Goal: Task Accomplishment & Management: Use online tool/utility

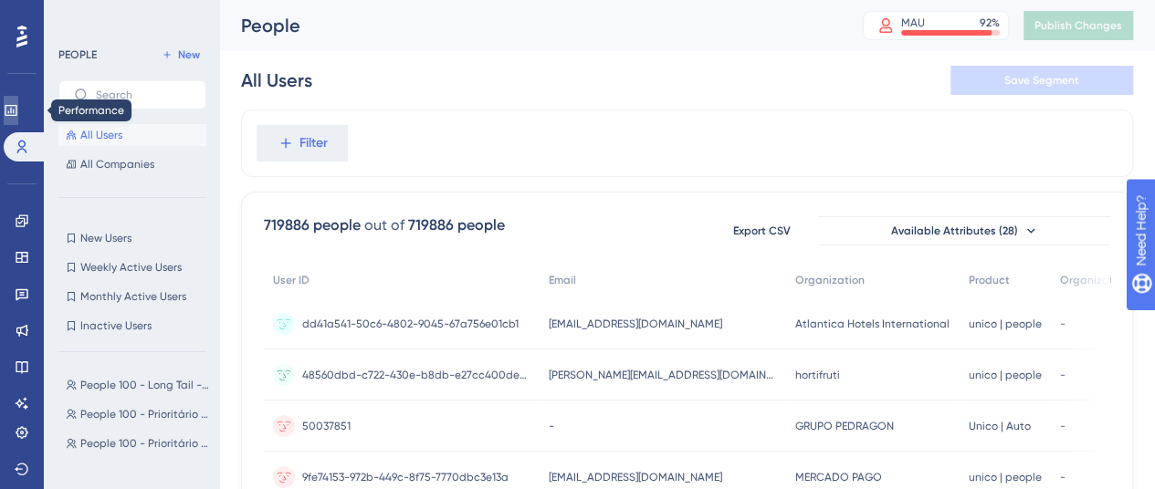
click at [16, 105] on icon at bounding box center [11, 110] width 12 height 11
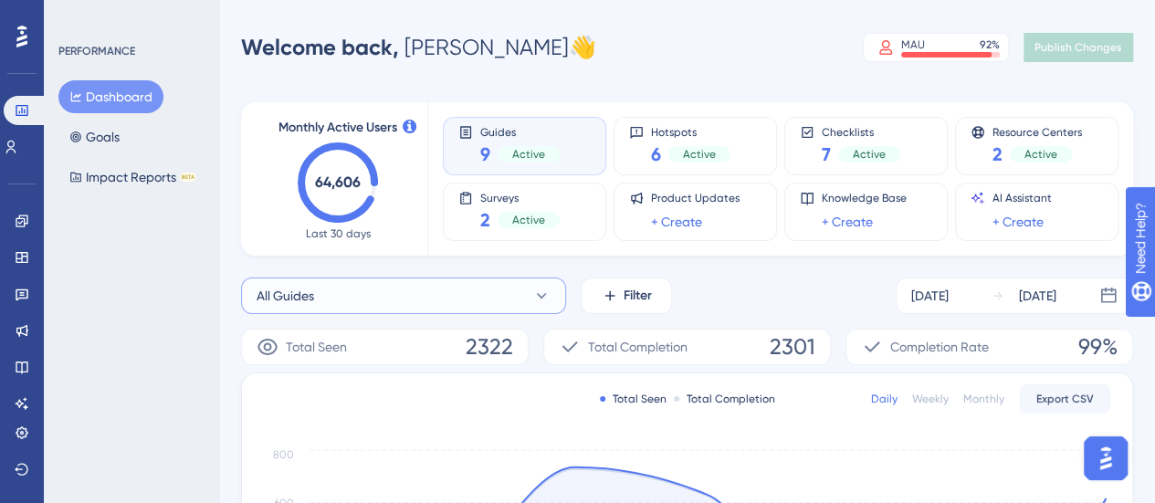
click at [531, 292] on button "All Guides" at bounding box center [403, 296] width 325 height 37
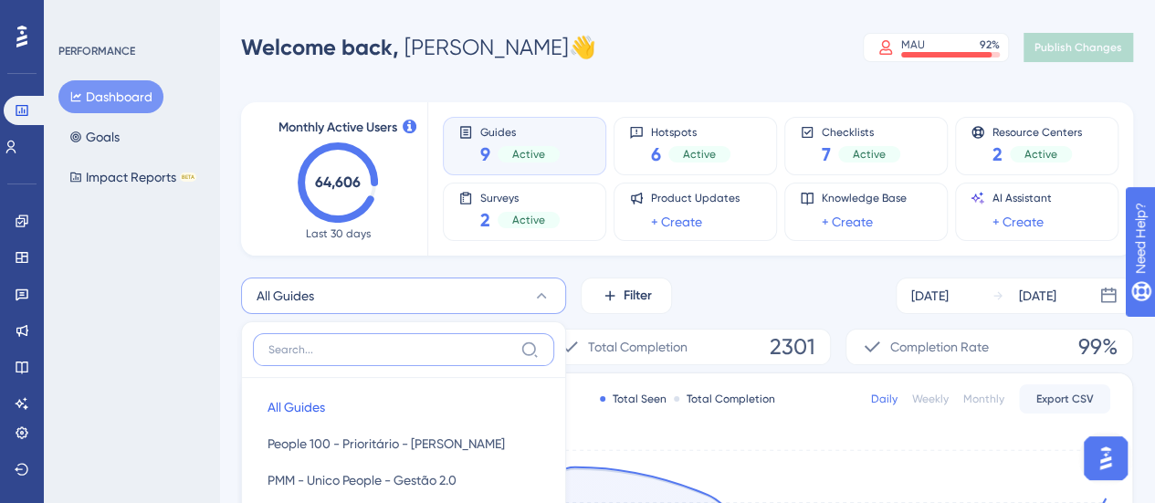
scroll to position [198, 0]
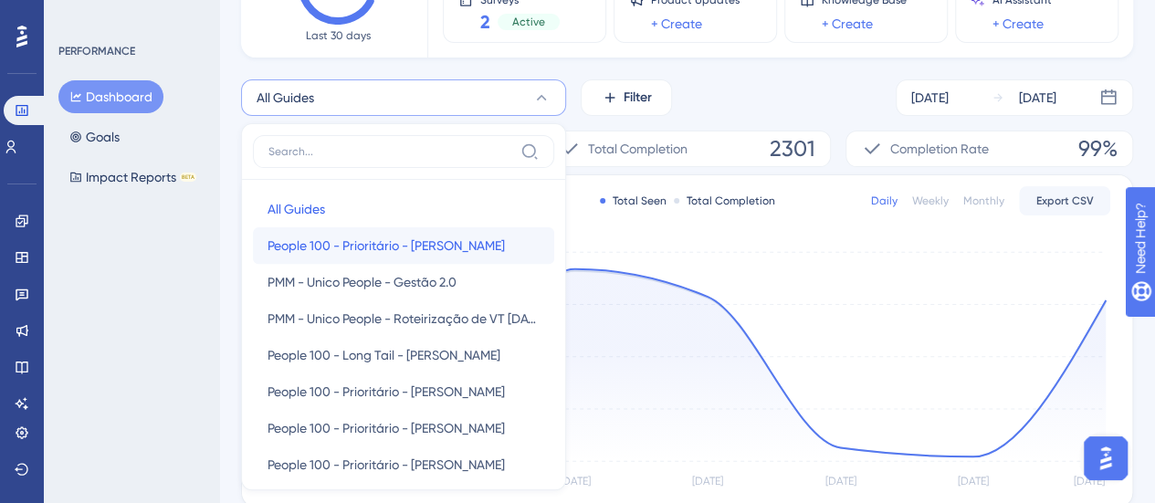
click at [460, 242] on span "People 100 - Prioritário - [PERSON_NAME]" at bounding box center [386, 246] width 237 height 22
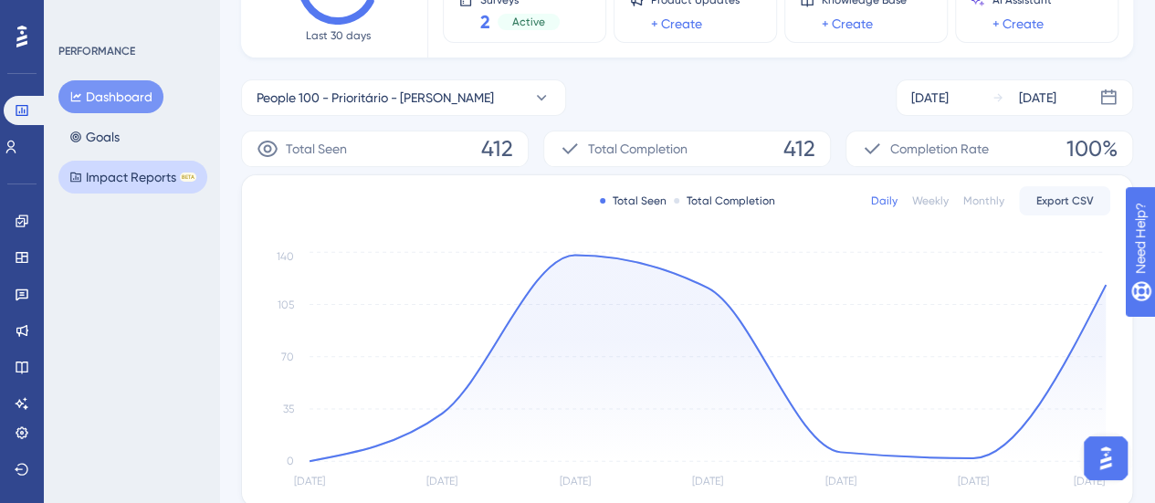
click at [135, 177] on button "Impact Reports BETA" at bounding box center [132, 177] width 149 height 33
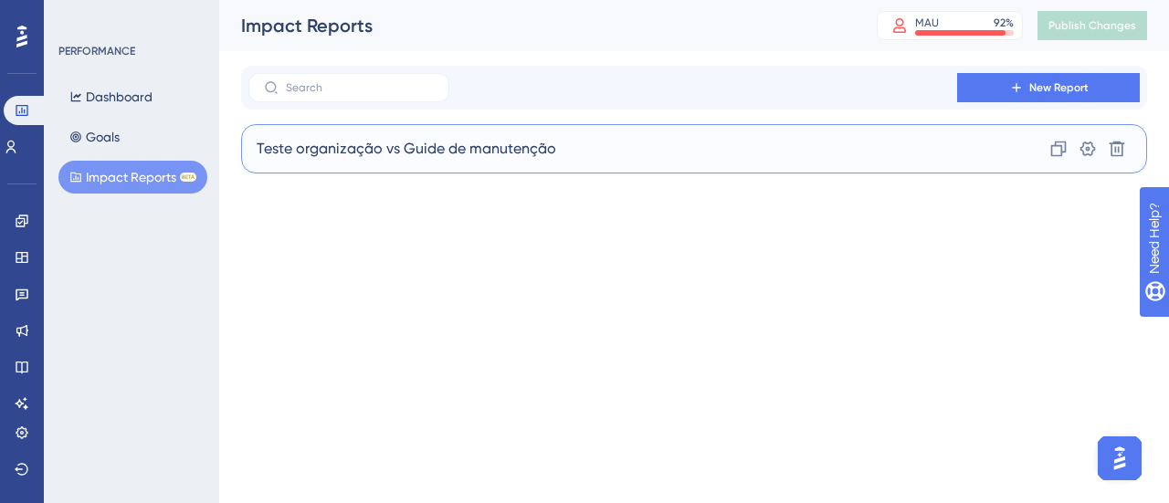
click at [610, 149] on div "Teste organização vs Guide de manutenção Clone Settings Delete" at bounding box center [694, 148] width 906 height 49
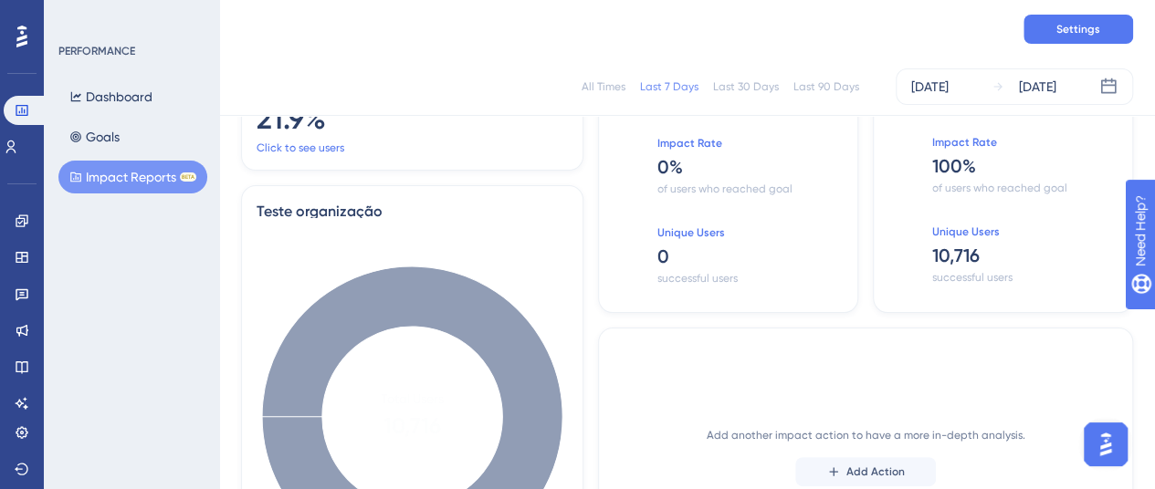
scroll to position [91, 0]
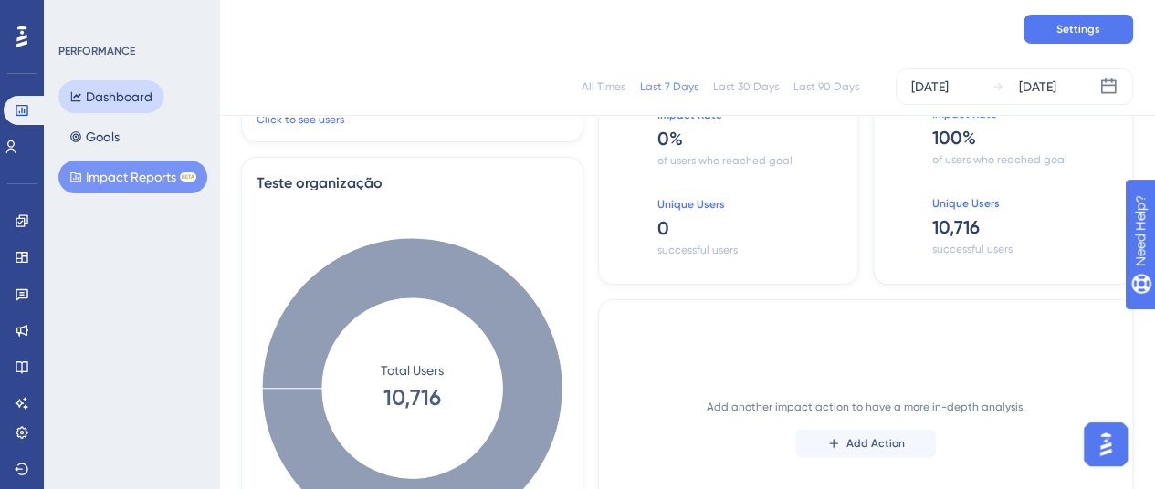
click at [144, 96] on button "Dashboard" at bounding box center [110, 96] width 105 height 33
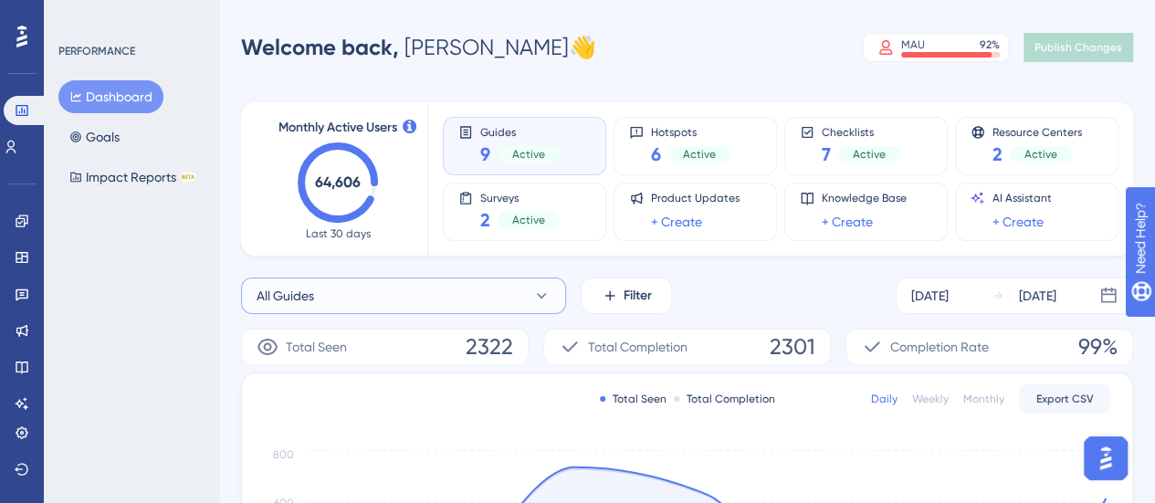
click at [512, 300] on button "All Guides" at bounding box center [403, 296] width 325 height 37
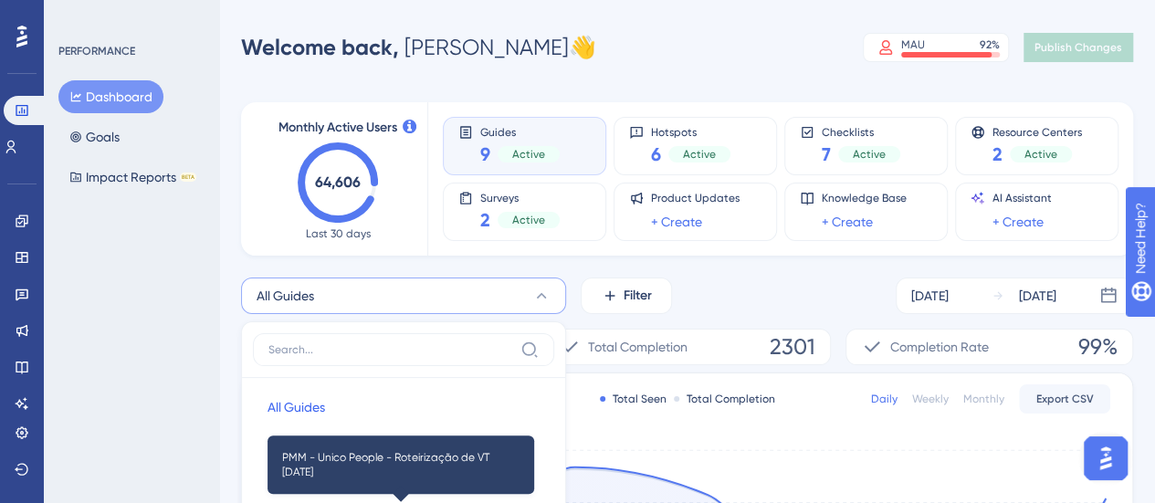
scroll to position [216, 0]
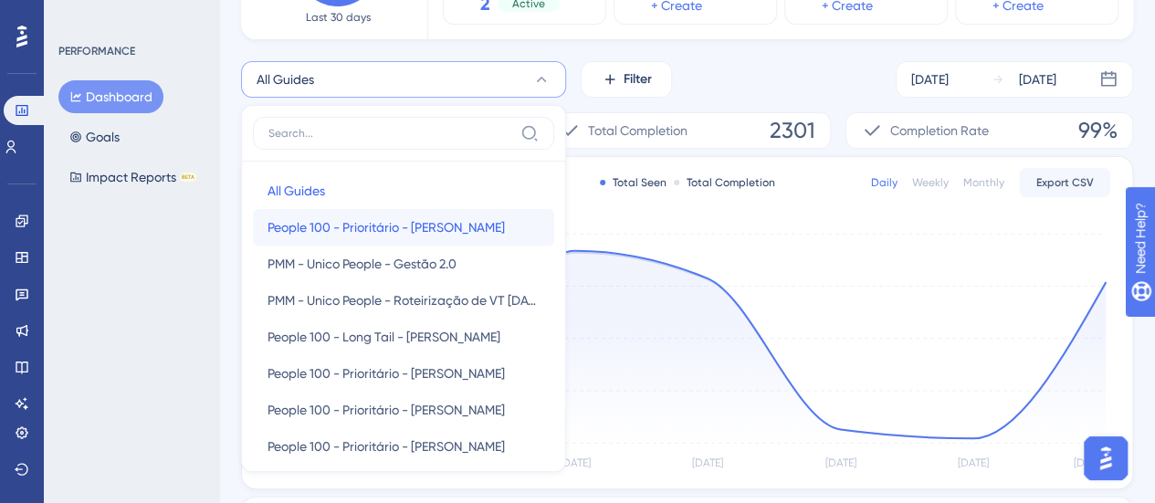
click at [463, 228] on span "People 100 - Prioritário - [PERSON_NAME]" at bounding box center [386, 227] width 237 height 22
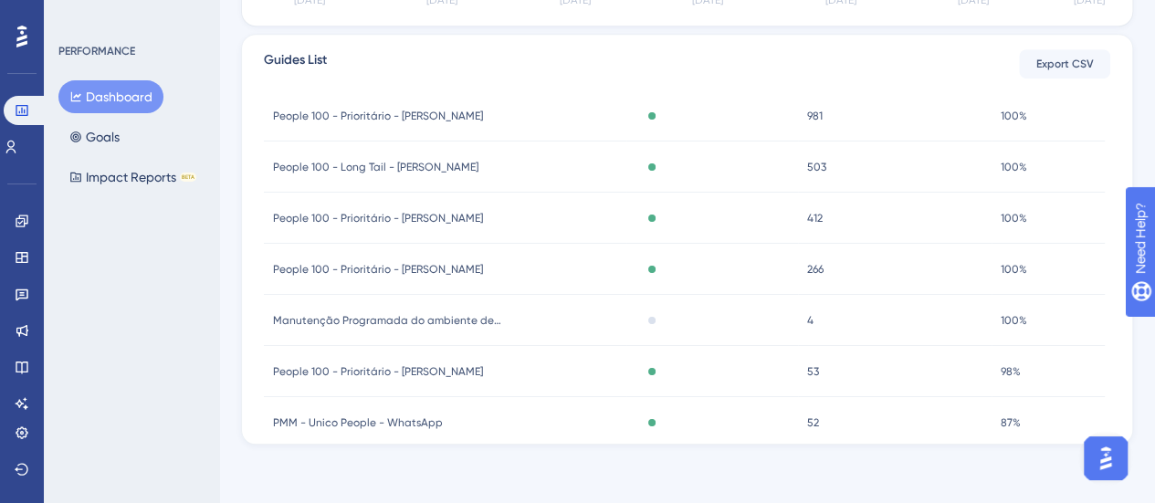
scroll to position [0, 0]
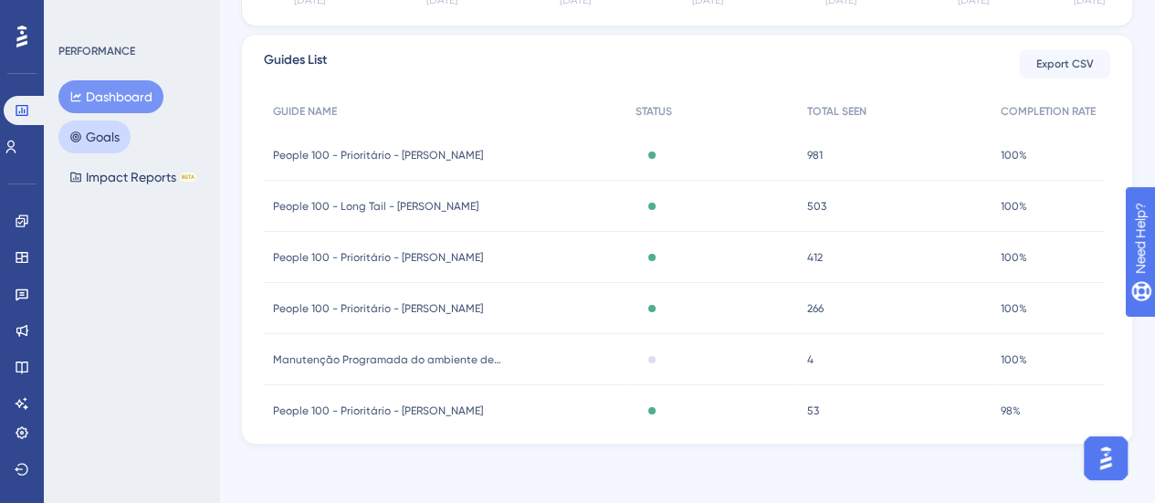
click at [130, 140] on button "Goals" at bounding box center [94, 137] width 72 height 33
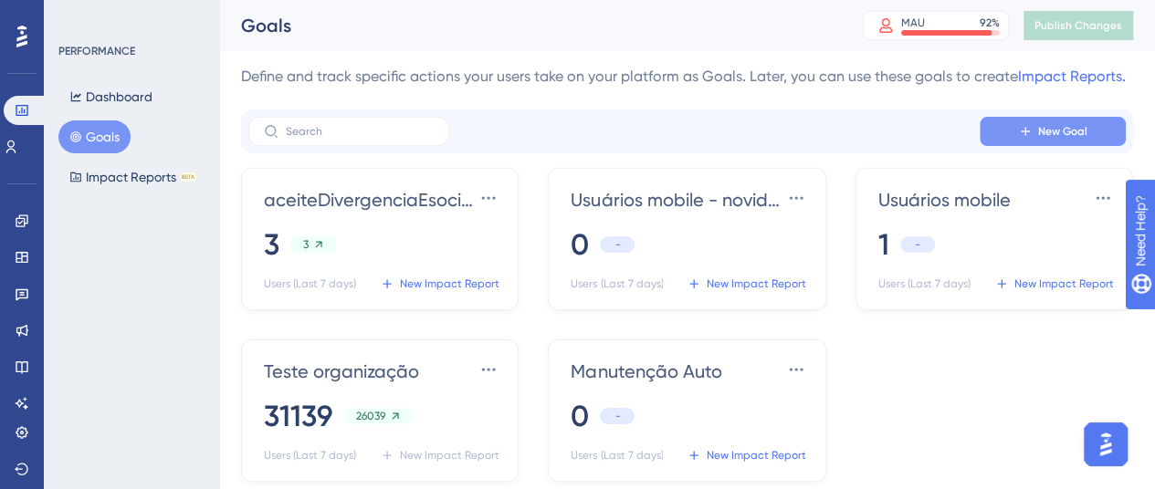
click at [1063, 131] on span "New Goal" at bounding box center [1062, 131] width 49 height 15
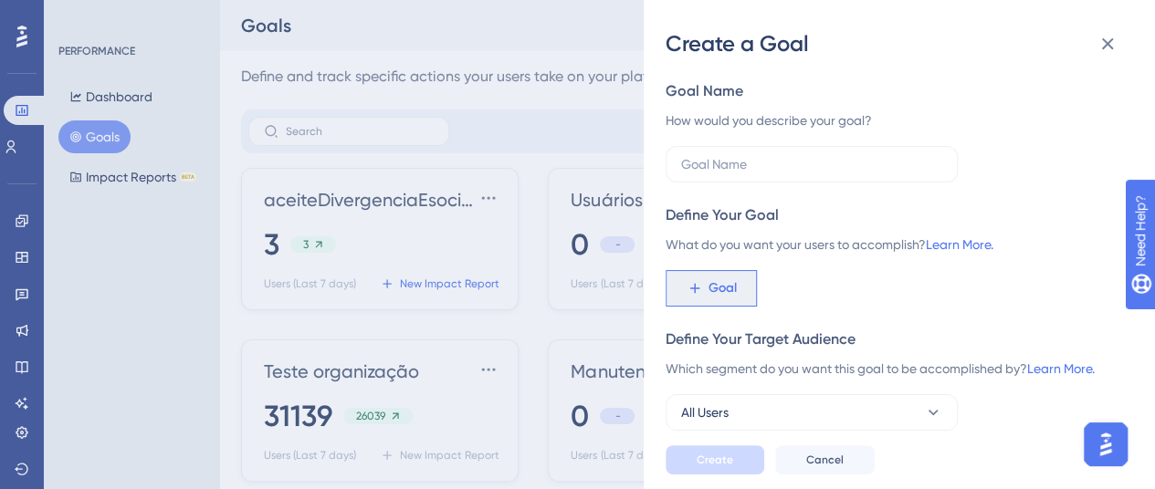
click at [713, 284] on span "Goal" at bounding box center [723, 289] width 28 height 22
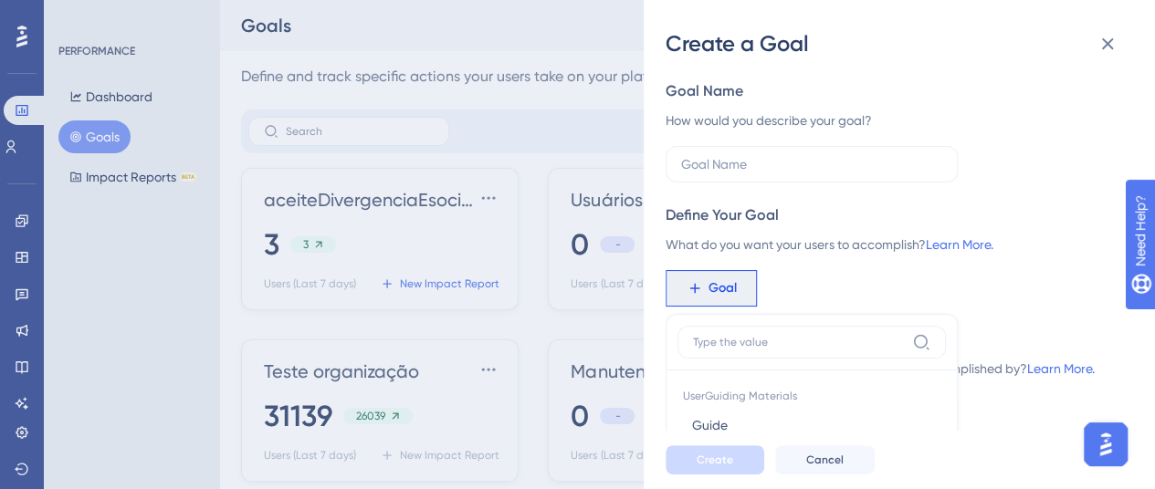
scroll to position [212, 0]
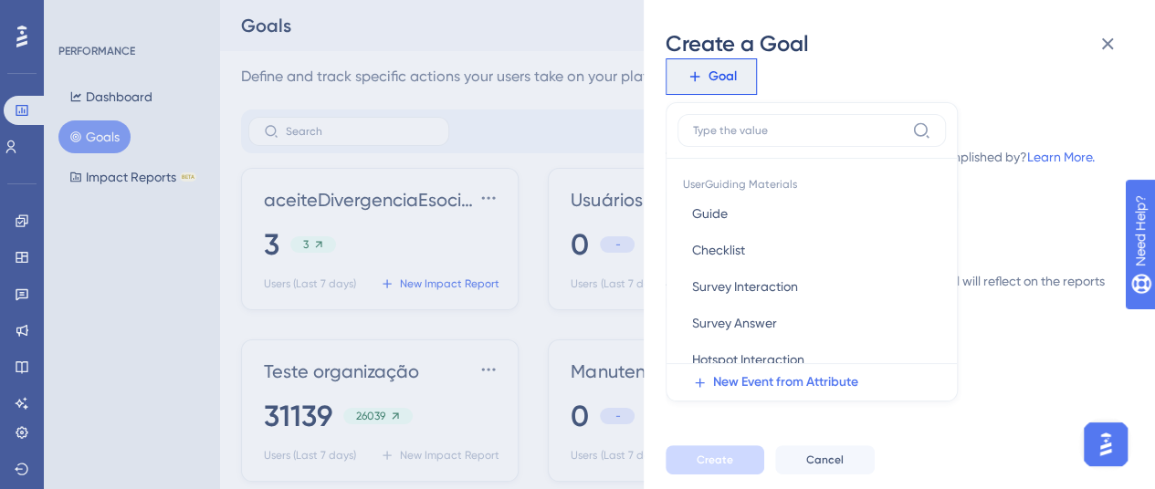
click at [1006, 75] on div "Goal UserGuiding Materials Guide Guide Checklist Checklist Survey Interaction S…" at bounding box center [892, 76] width 453 height 37
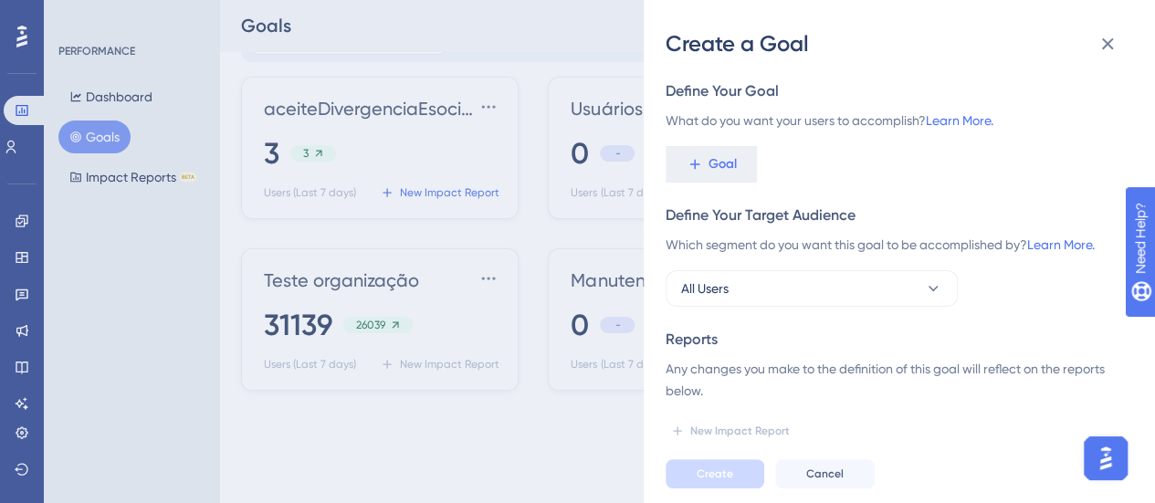
scroll to position [0, 0]
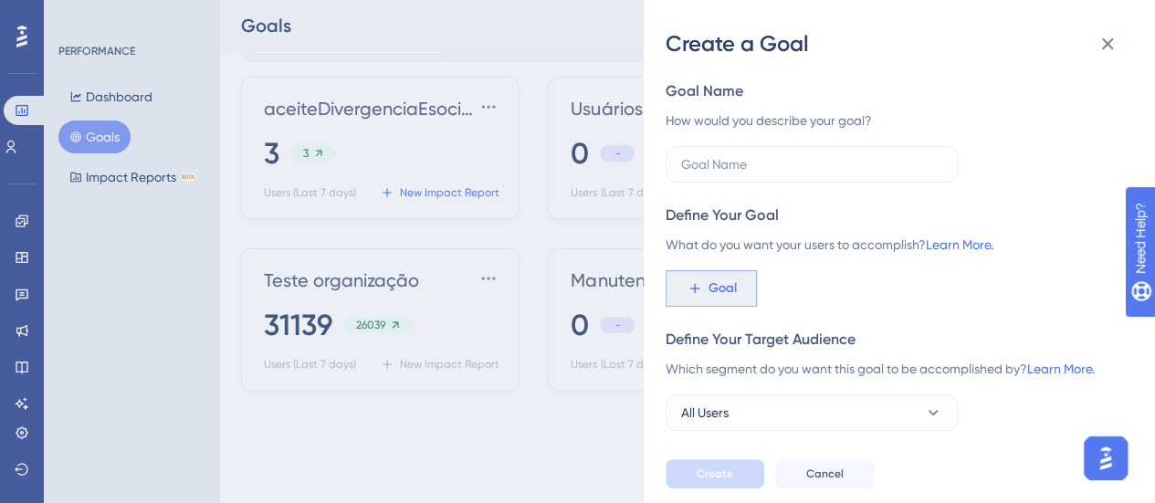
click at [730, 280] on span "Goal" at bounding box center [723, 289] width 28 height 22
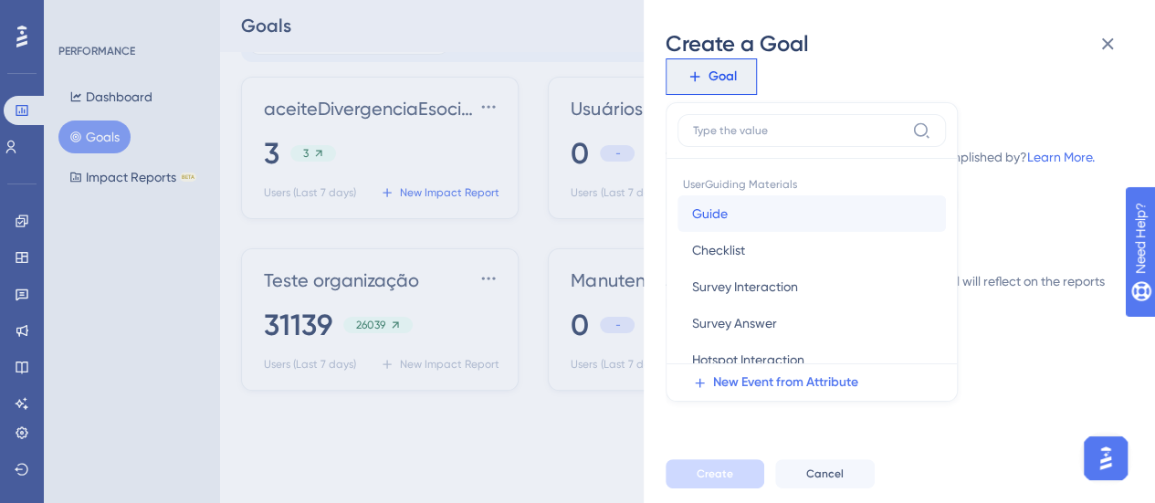
click at [709, 213] on span "Guide" at bounding box center [710, 214] width 36 height 22
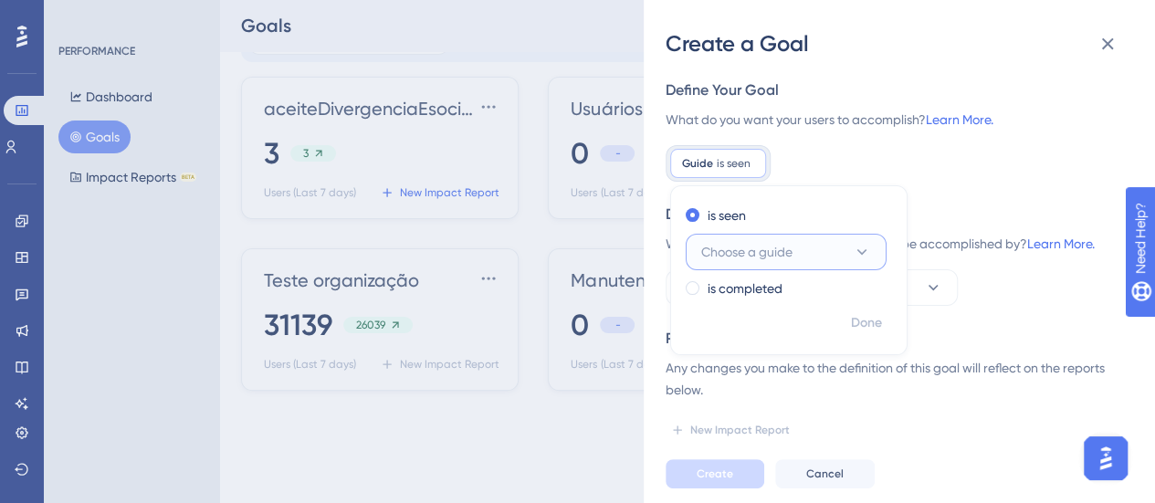
scroll to position [124, 0]
click at [693, 289] on span at bounding box center [693, 289] width 14 height 14
click at [705, 285] on input "radio" at bounding box center [705, 285] width 0 height 0
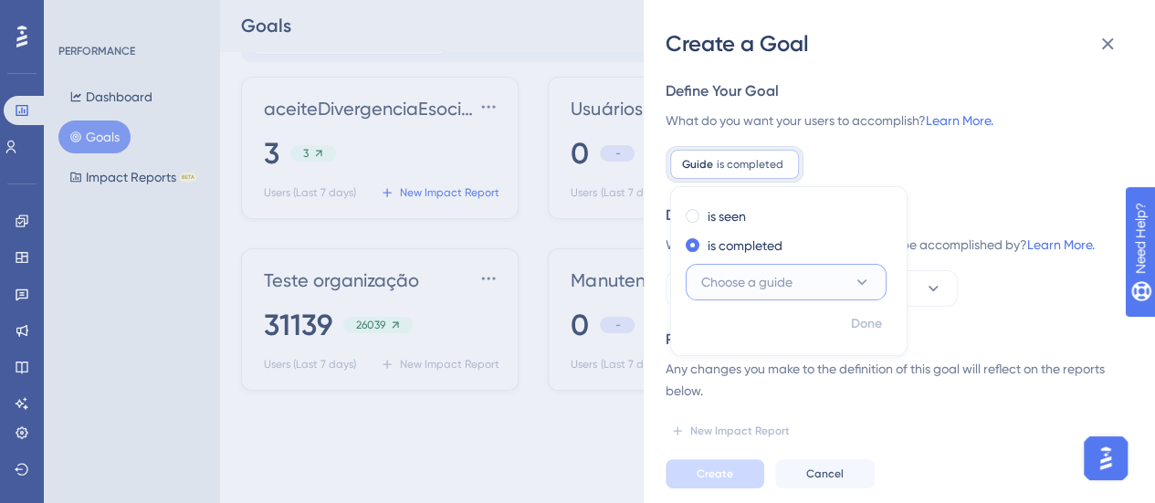
click at [821, 286] on button "Choose a guide" at bounding box center [786, 282] width 201 height 37
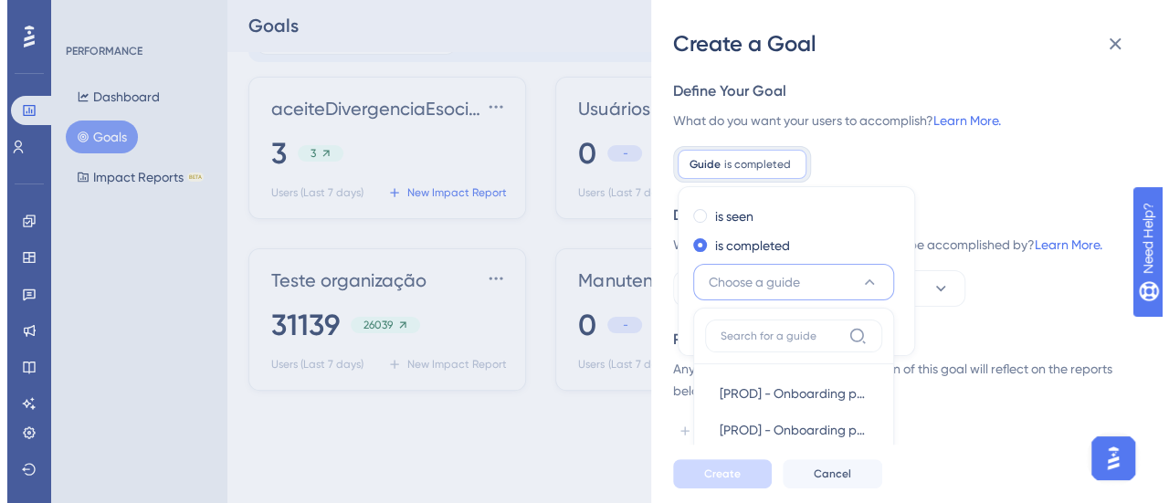
scroll to position [309, 0]
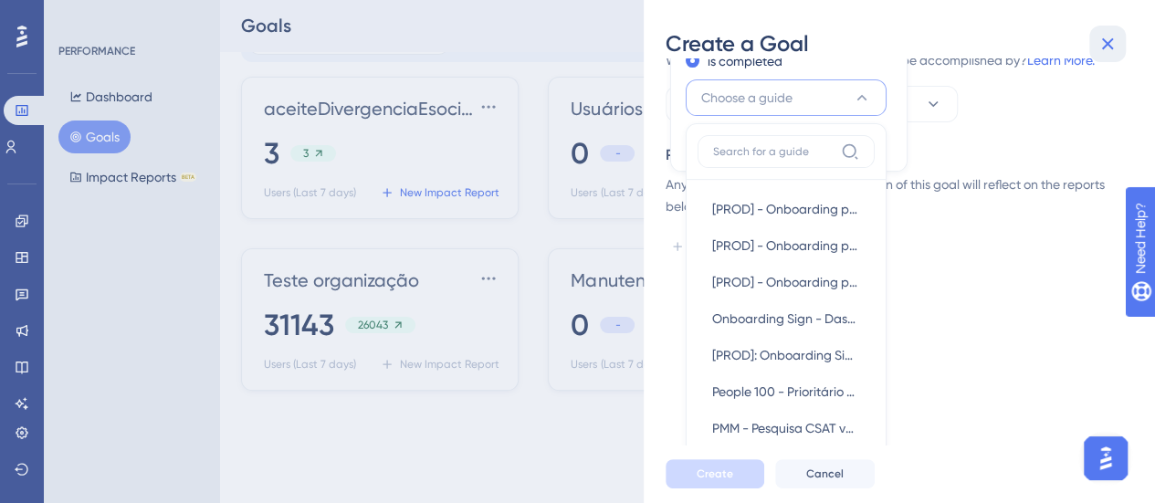
click at [1112, 39] on icon at bounding box center [1108, 44] width 12 height 12
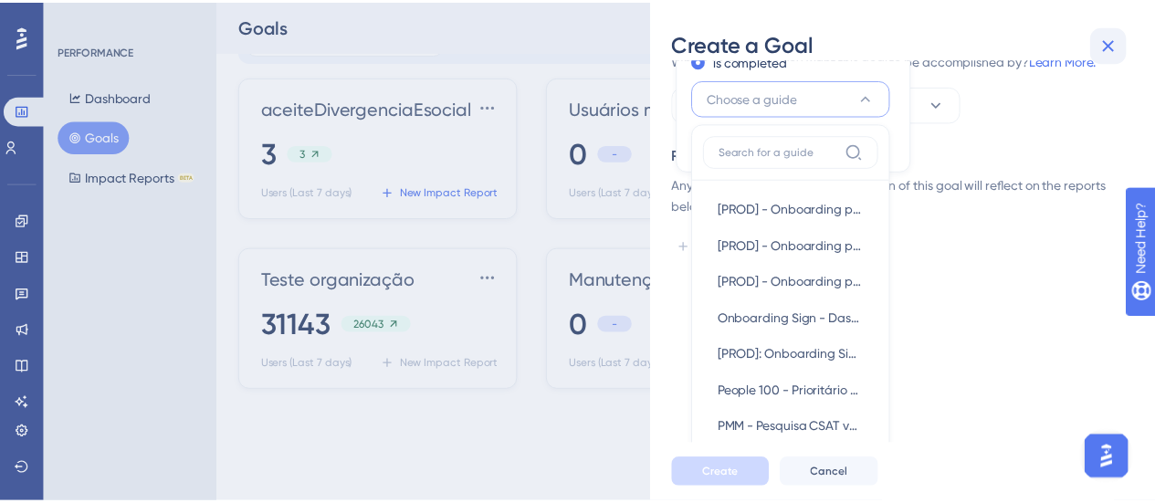
scroll to position [124, 0]
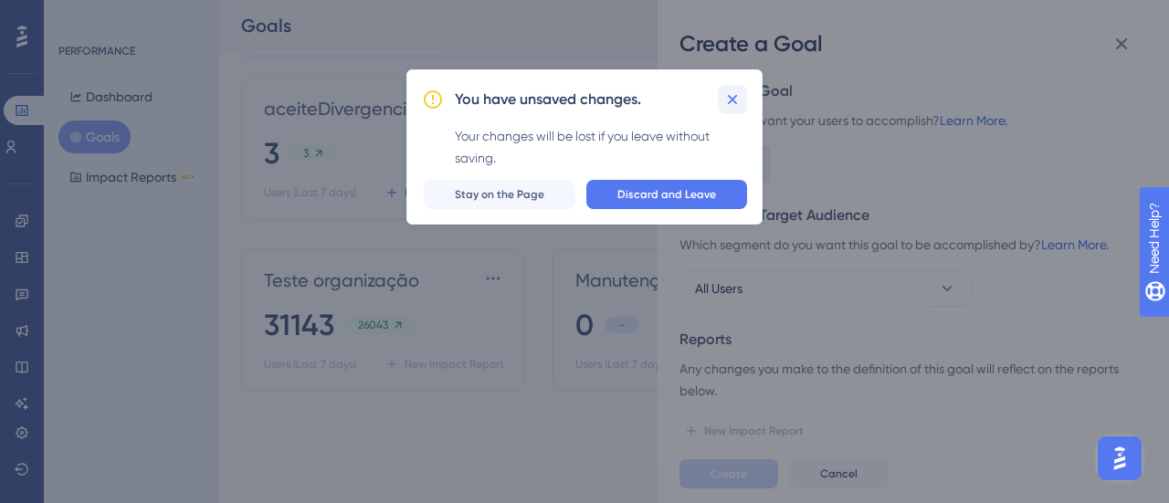
click at [741, 101] on icon at bounding box center [732, 99] width 18 height 18
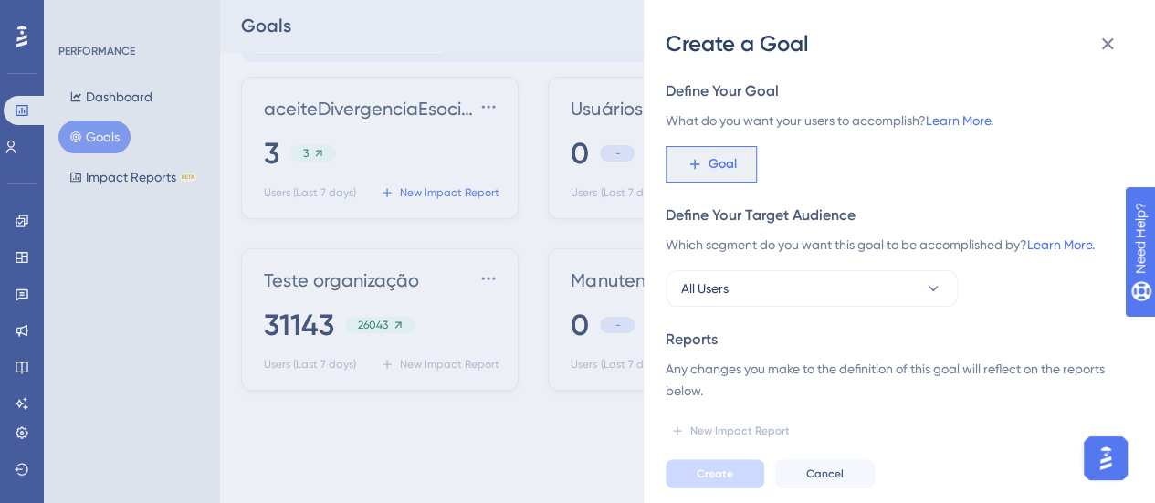
click at [702, 152] on button "Goal" at bounding box center [711, 164] width 91 height 37
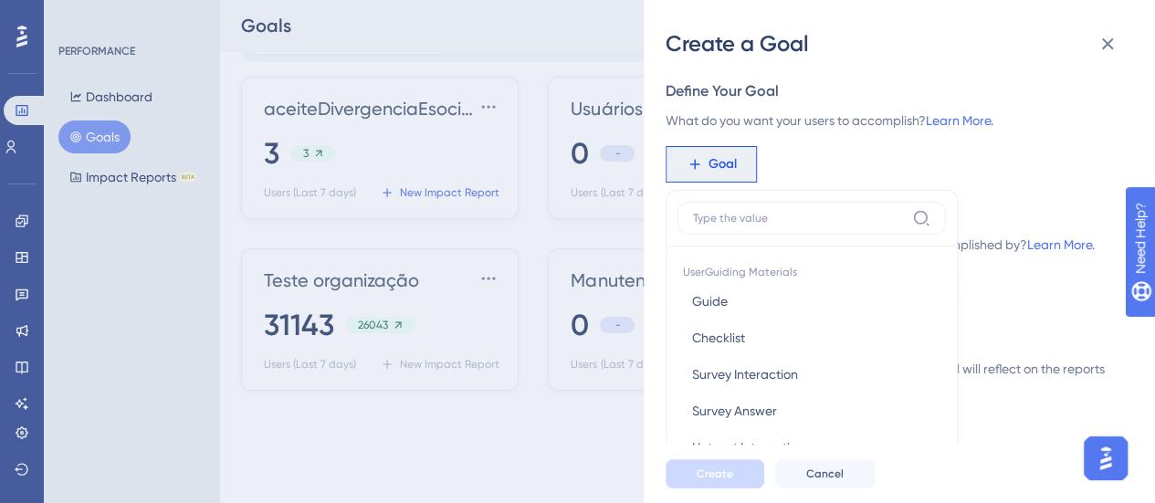
scroll to position [212, 0]
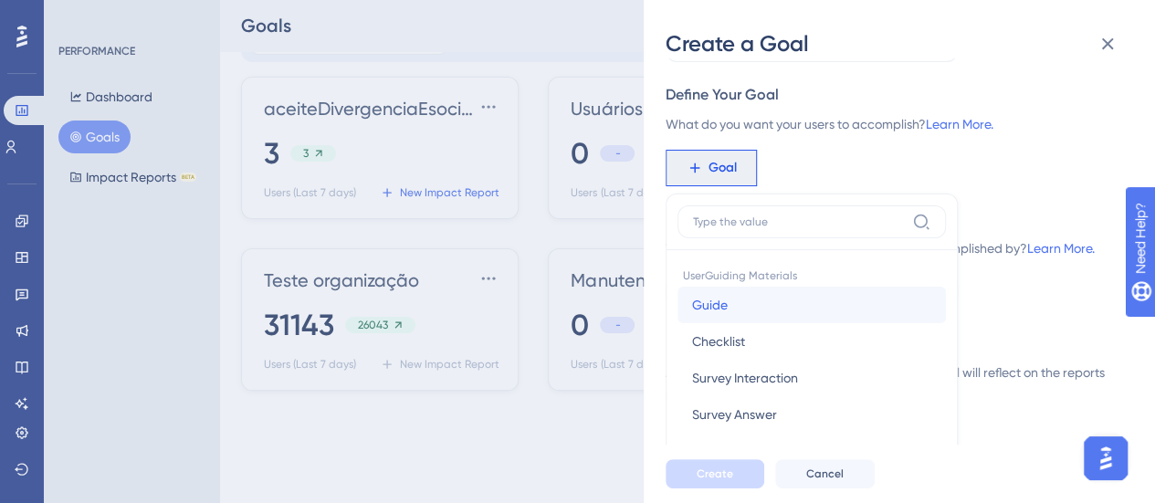
click at [758, 304] on button "Guide Guide" at bounding box center [812, 305] width 268 height 37
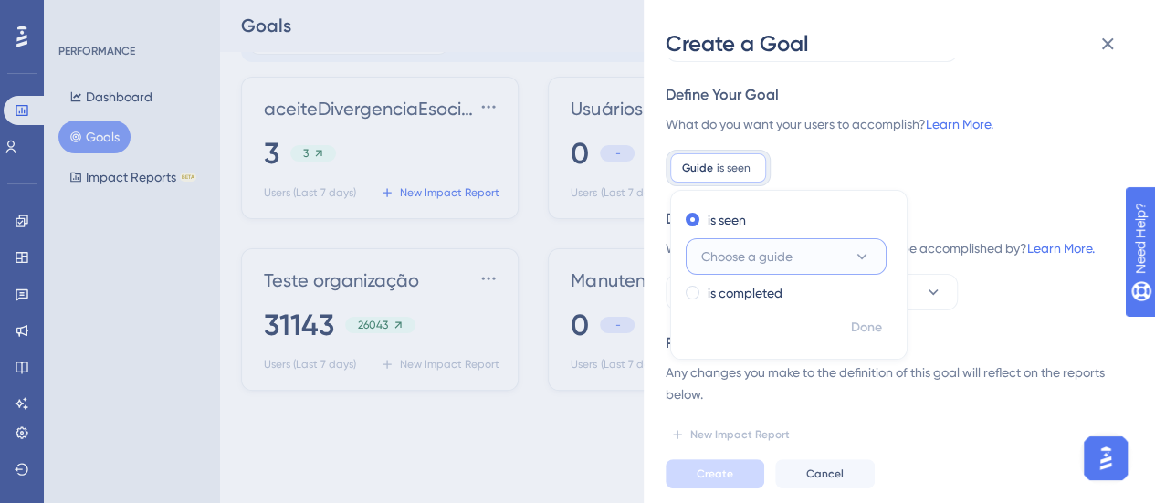
scroll to position [124, 0]
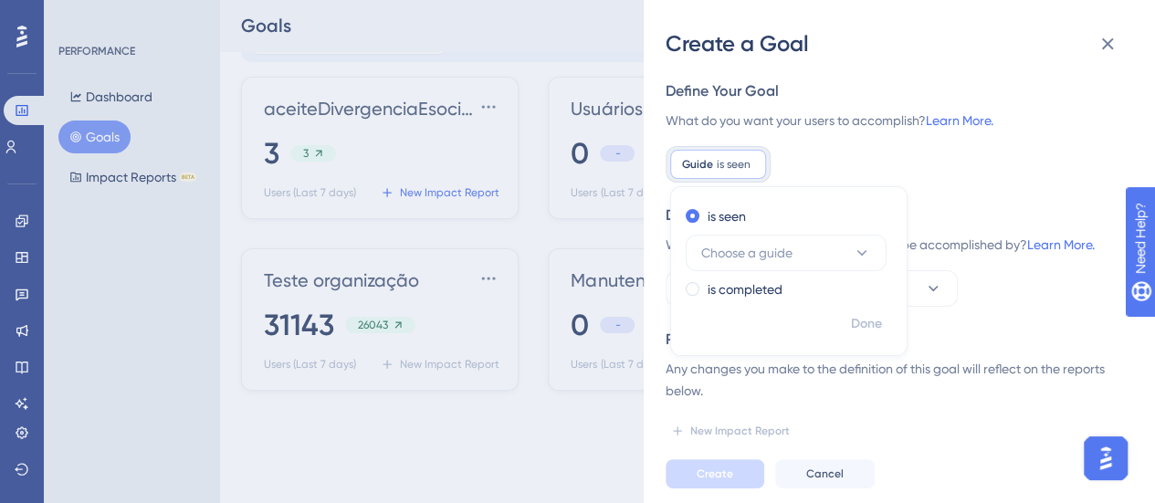
click at [954, 178] on div "Guide is seen Remove is seen Choose a guide is completed Done" at bounding box center [892, 164] width 453 height 37
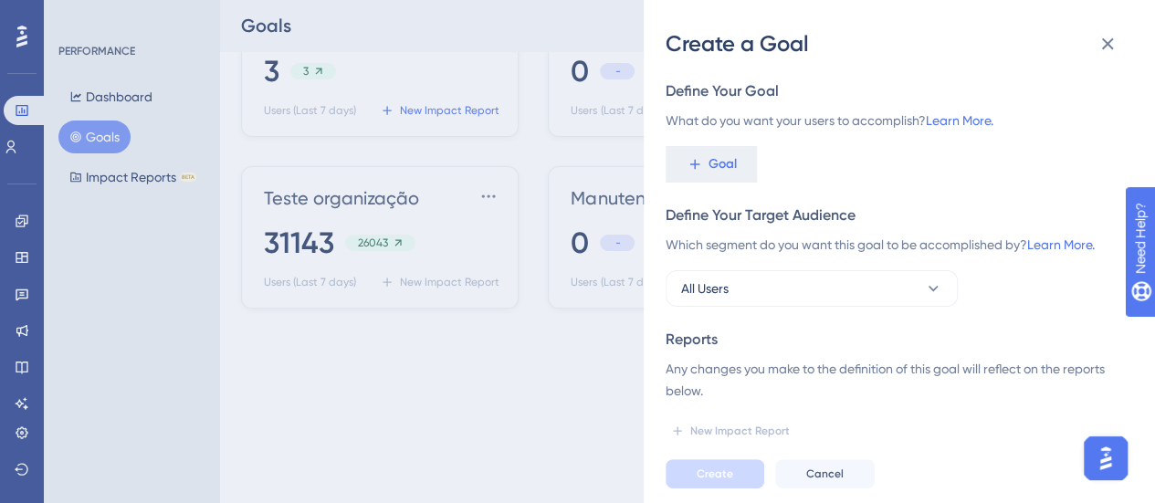
scroll to position [252, 0]
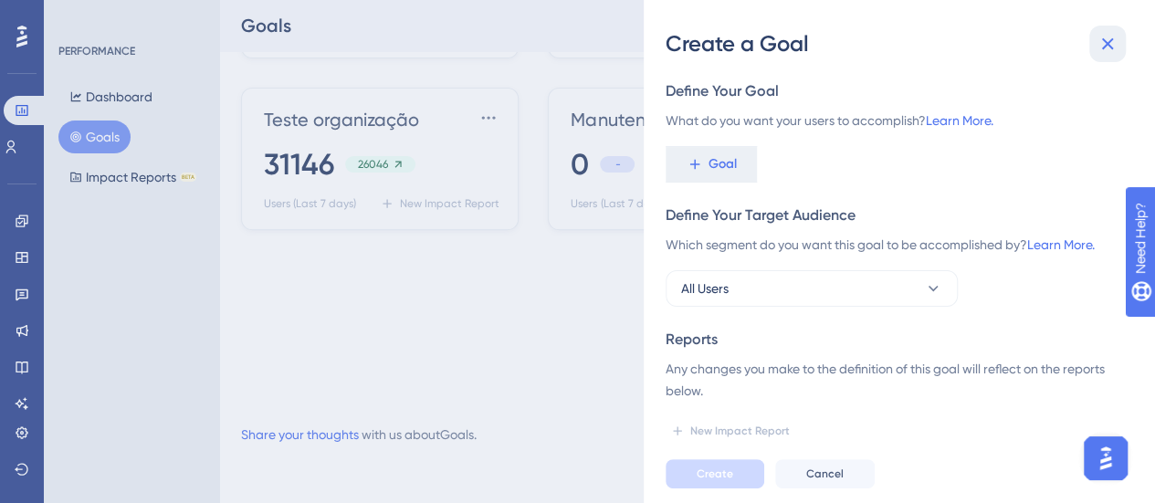
click at [1109, 45] on icon at bounding box center [1108, 44] width 12 height 12
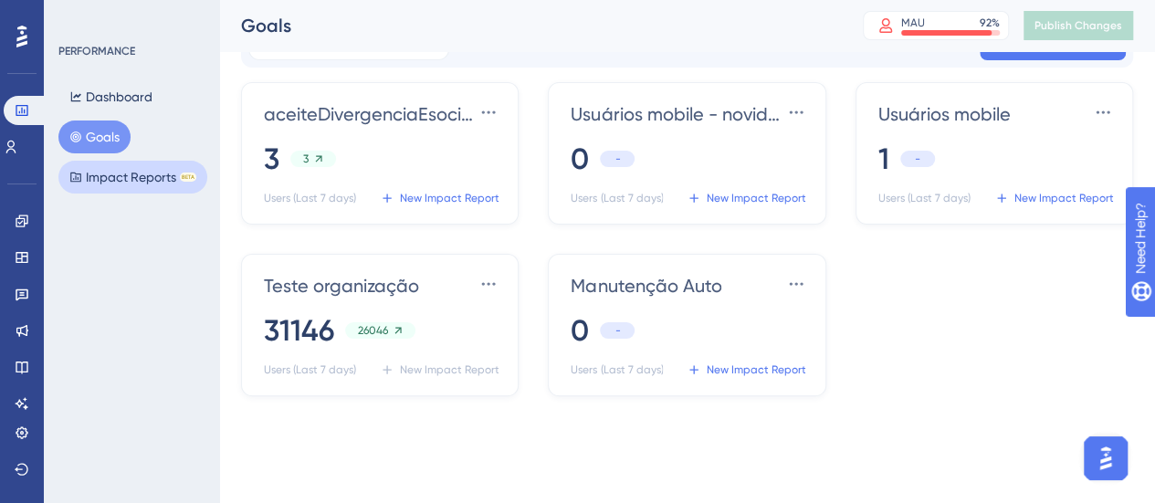
scroll to position [69, 0]
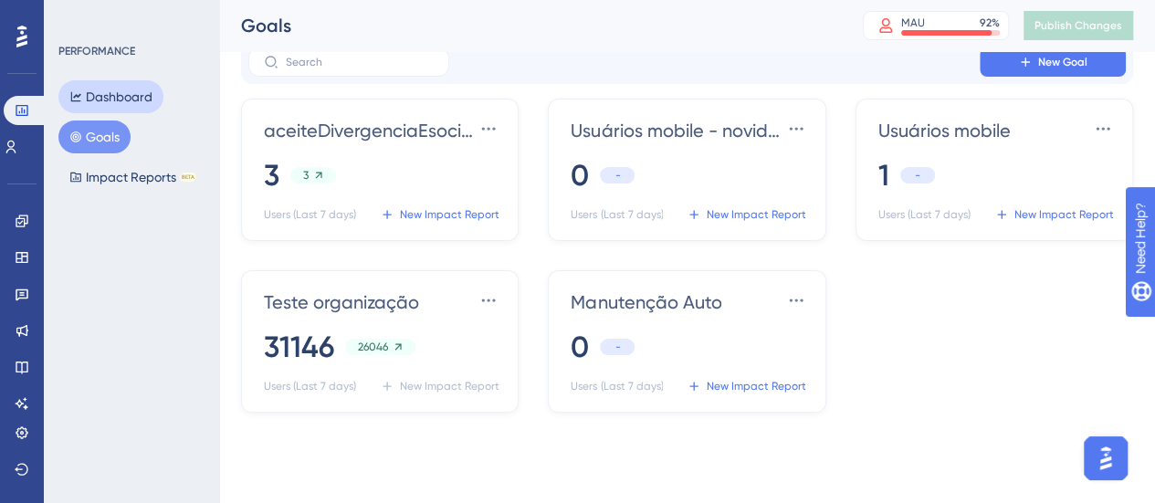
click at [107, 92] on button "Dashboard" at bounding box center [110, 96] width 105 height 33
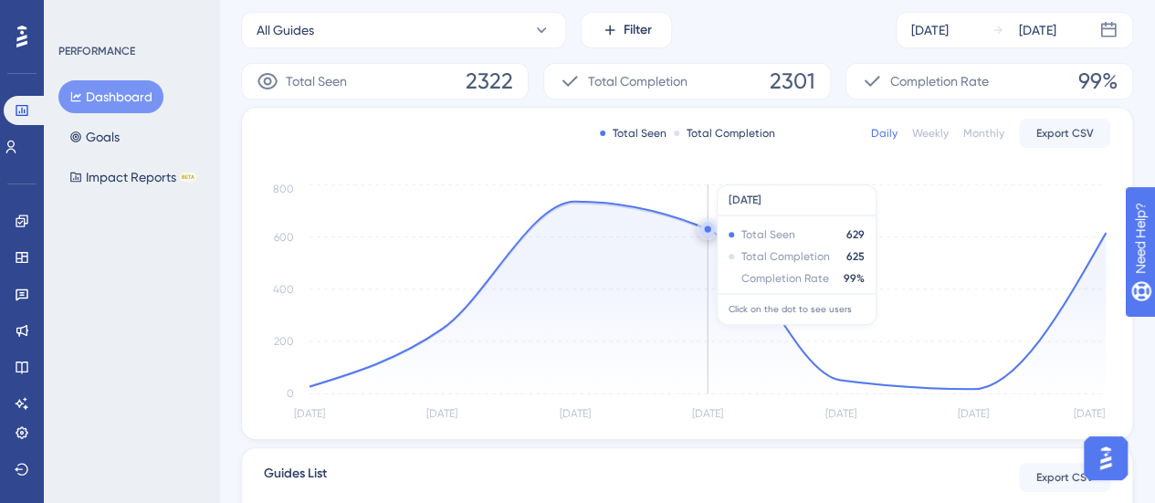
scroll to position [265, 0]
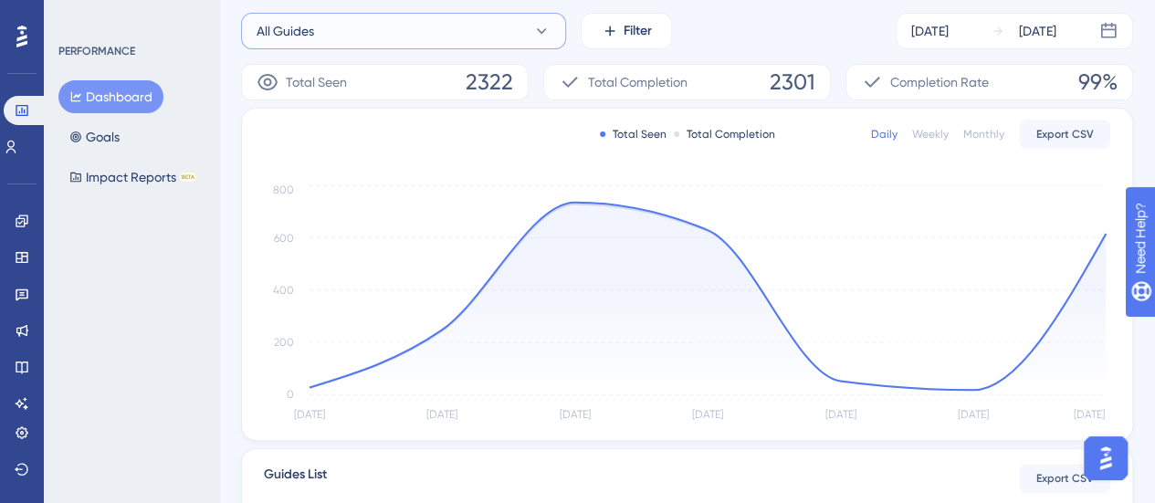
click at [435, 34] on button "All Guides" at bounding box center [403, 31] width 325 height 37
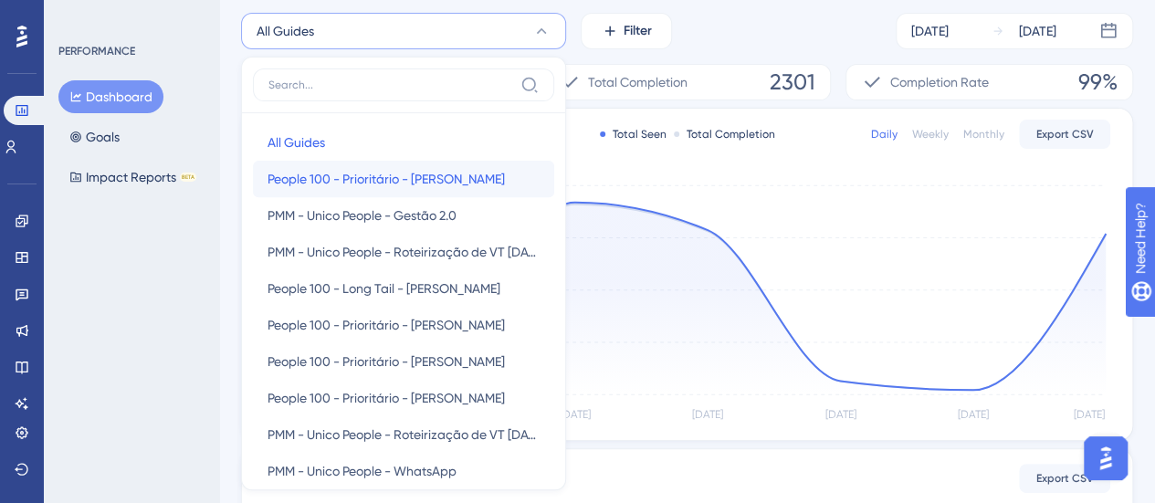
click at [384, 183] on span "People 100 - Prioritário - [PERSON_NAME]" at bounding box center [386, 179] width 237 height 22
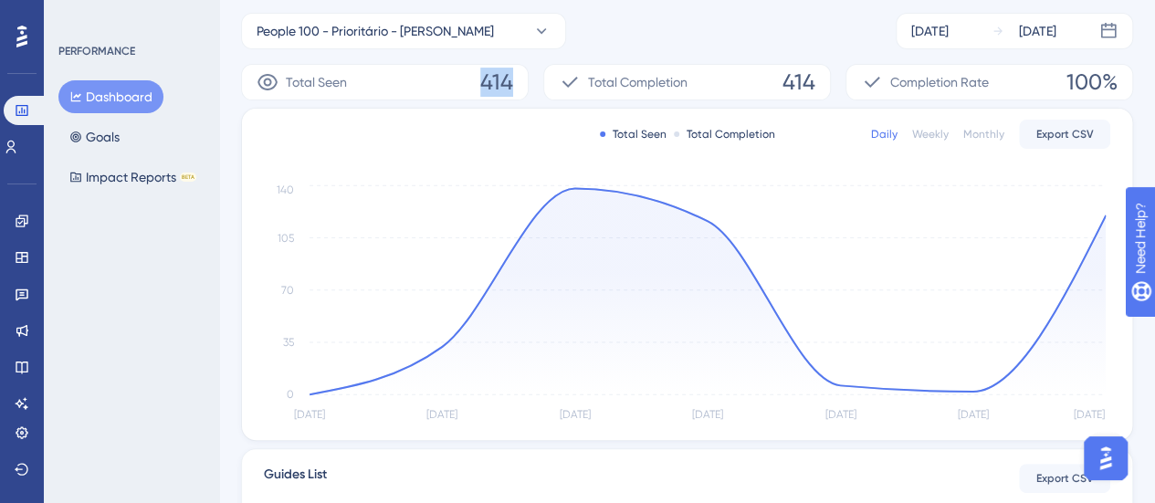
drag, startPoint x: 481, startPoint y: 81, endPoint x: 513, endPoint y: 85, distance: 32.2
click at [513, 85] on span "414" at bounding box center [496, 82] width 33 height 29
drag, startPoint x: 782, startPoint y: 76, endPoint x: 829, endPoint y: 81, distance: 47.8
click at [829, 81] on div "Total Completion 414" at bounding box center [687, 82] width 288 height 37
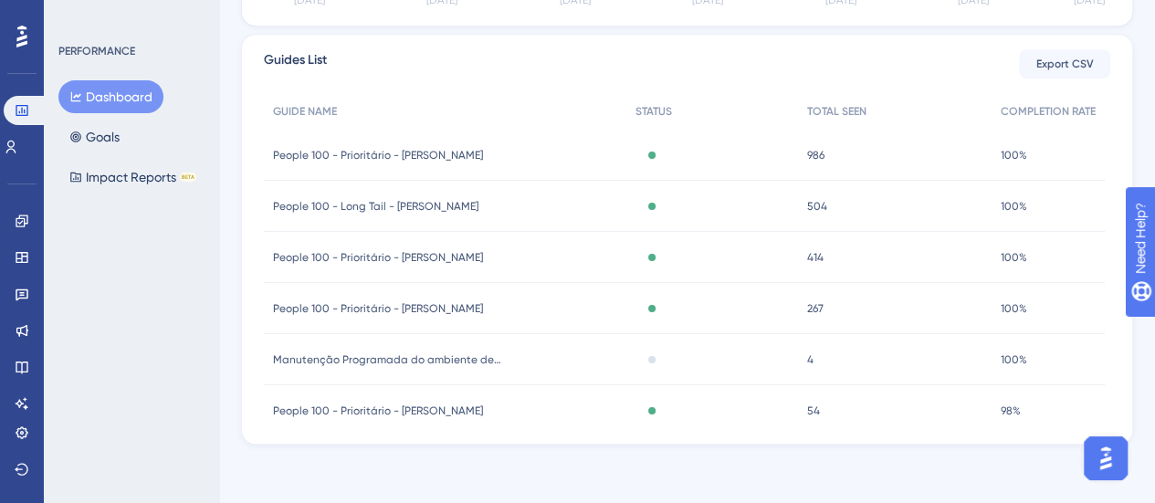
scroll to position [1, 0]
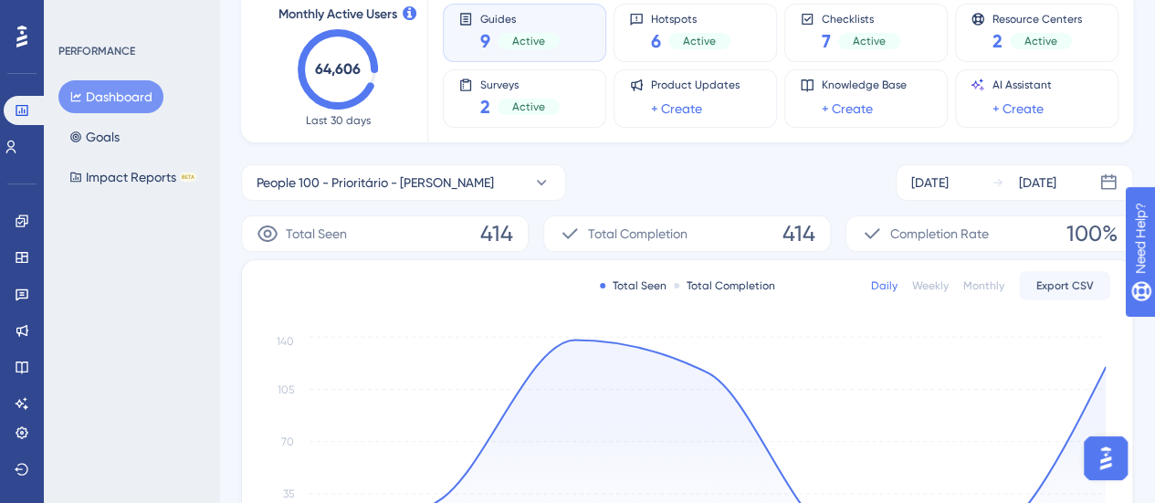
scroll to position [0, 0]
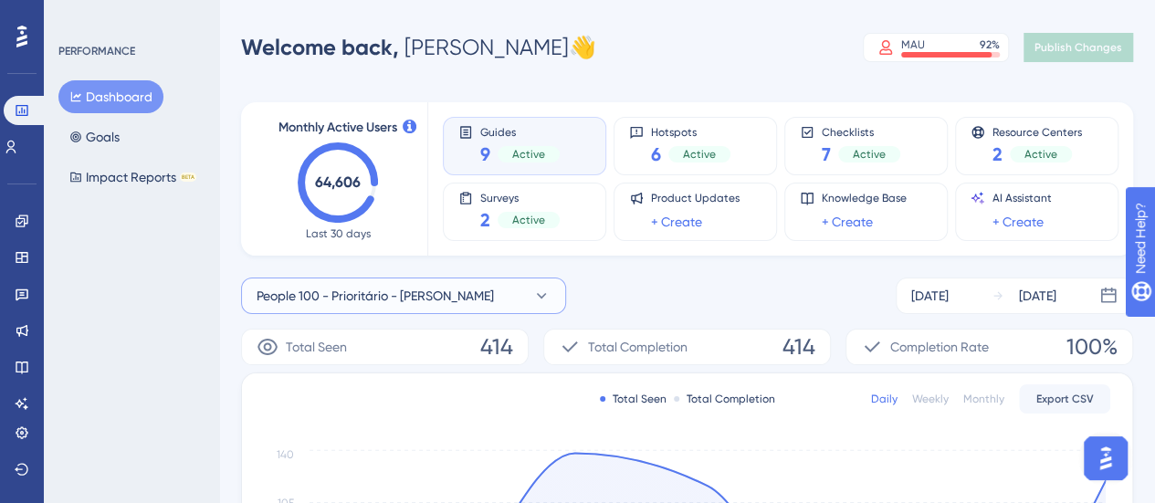
click at [548, 302] on icon at bounding box center [541, 296] width 18 height 18
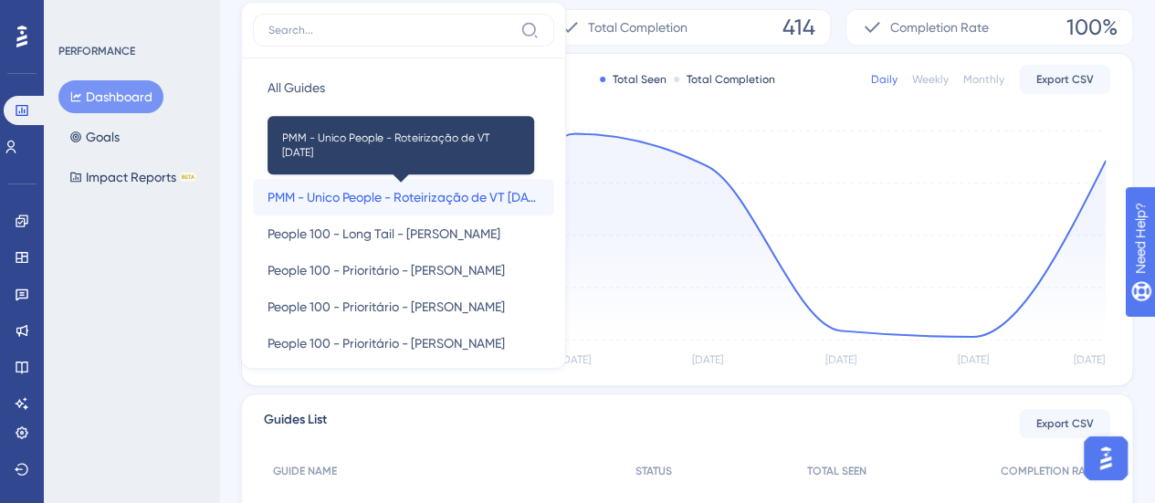
click at [431, 198] on span "PMM - Unico People - Roteirização de VT [DATE]" at bounding box center [404, 197] width 272 height 22
